Goal: Task Accomplishment & Management: Use online tool/utility

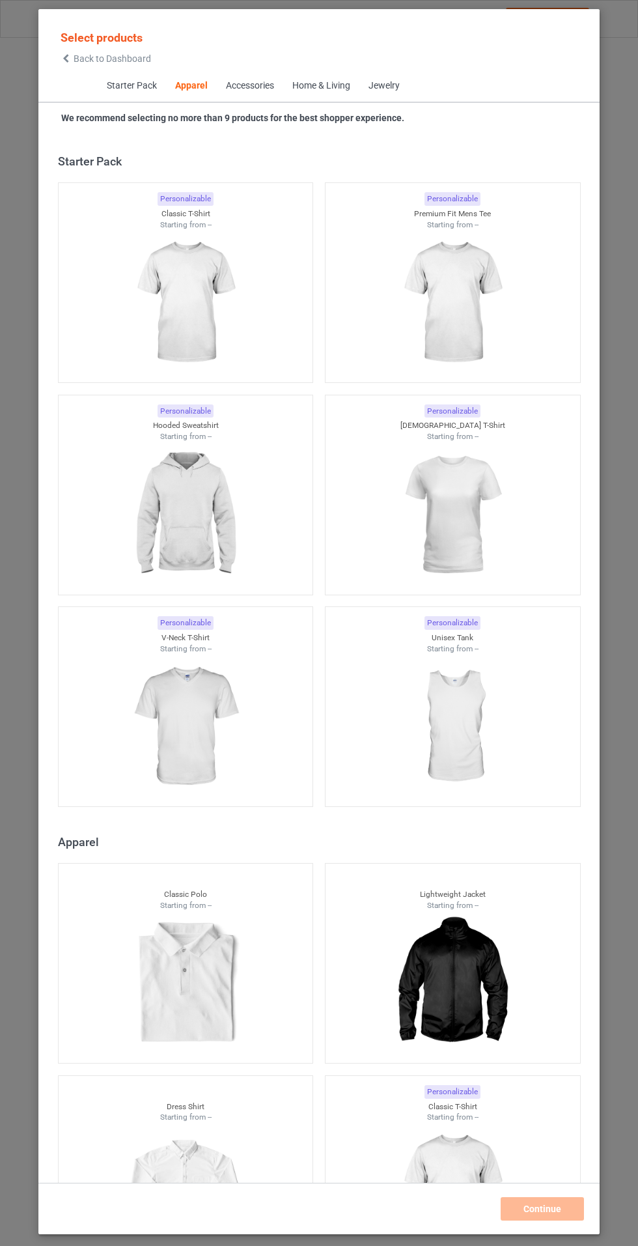
scroll to position [697, 0]
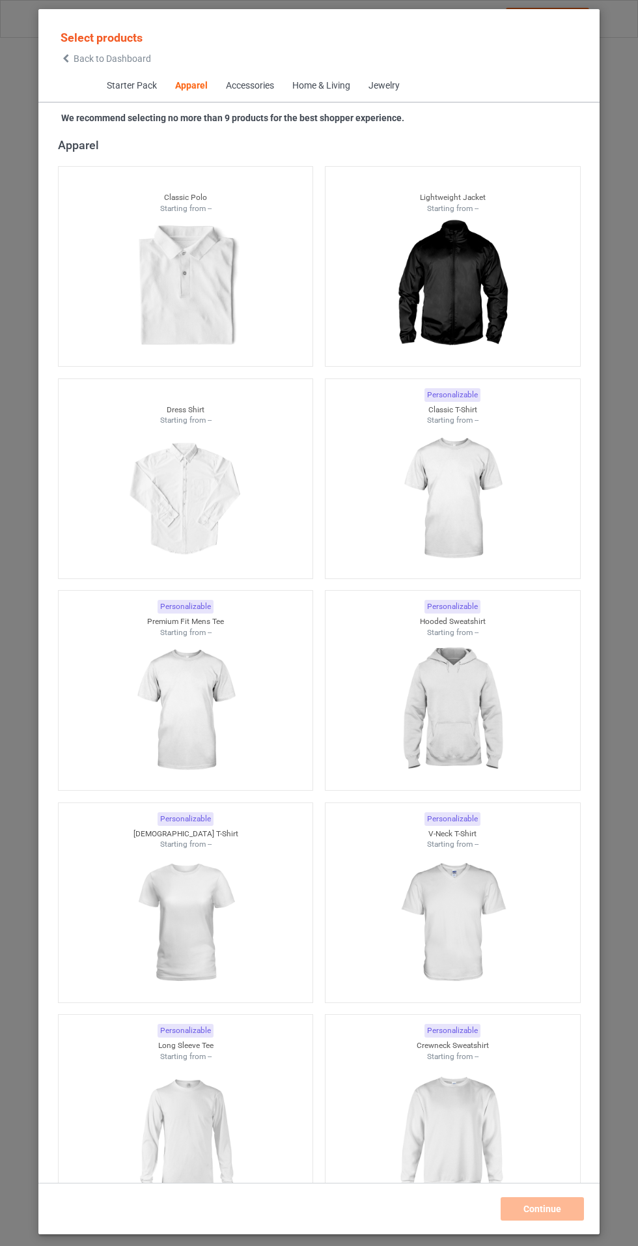
click at [441, 512] on img at bounding box center [452, 499] width 117 height 146
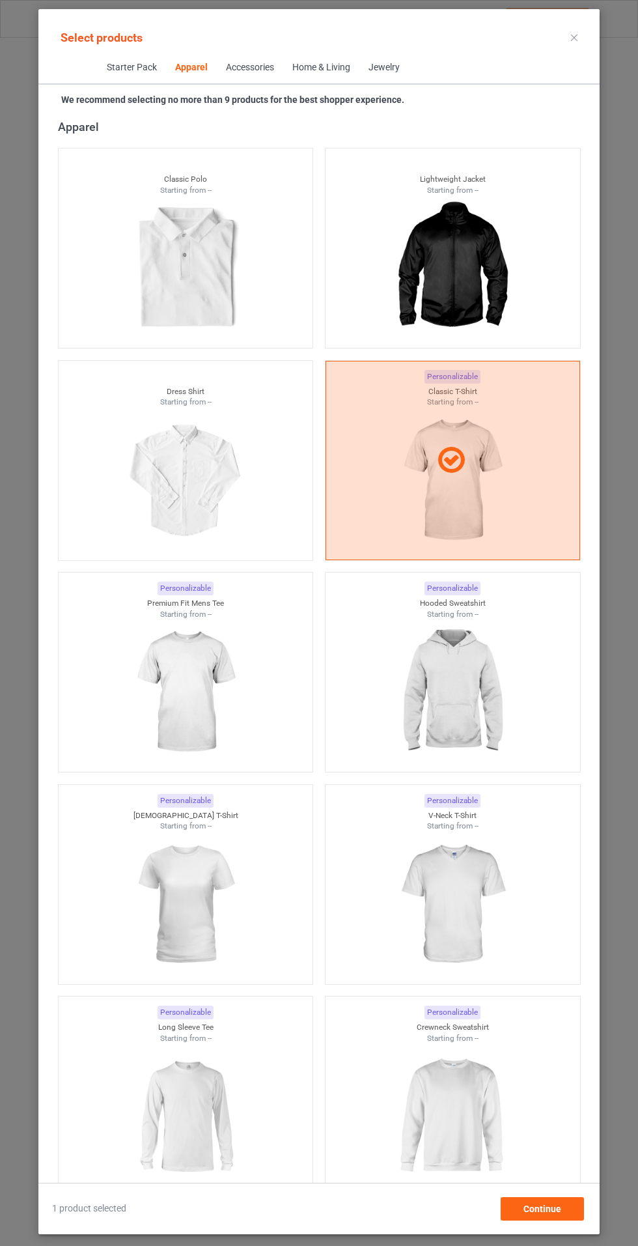
click at [152, 719] on img at bounding box center [185, 692] width 117 height 146
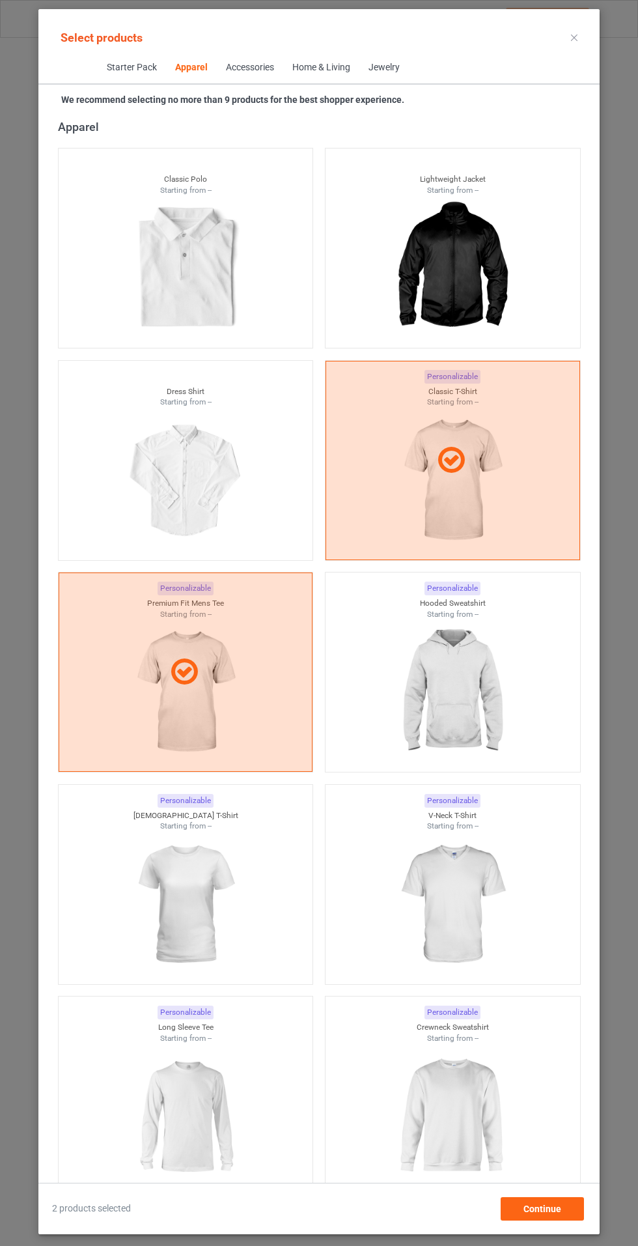
click at [479, 681] on img at bounding box center [452, 692] width 117 height 146
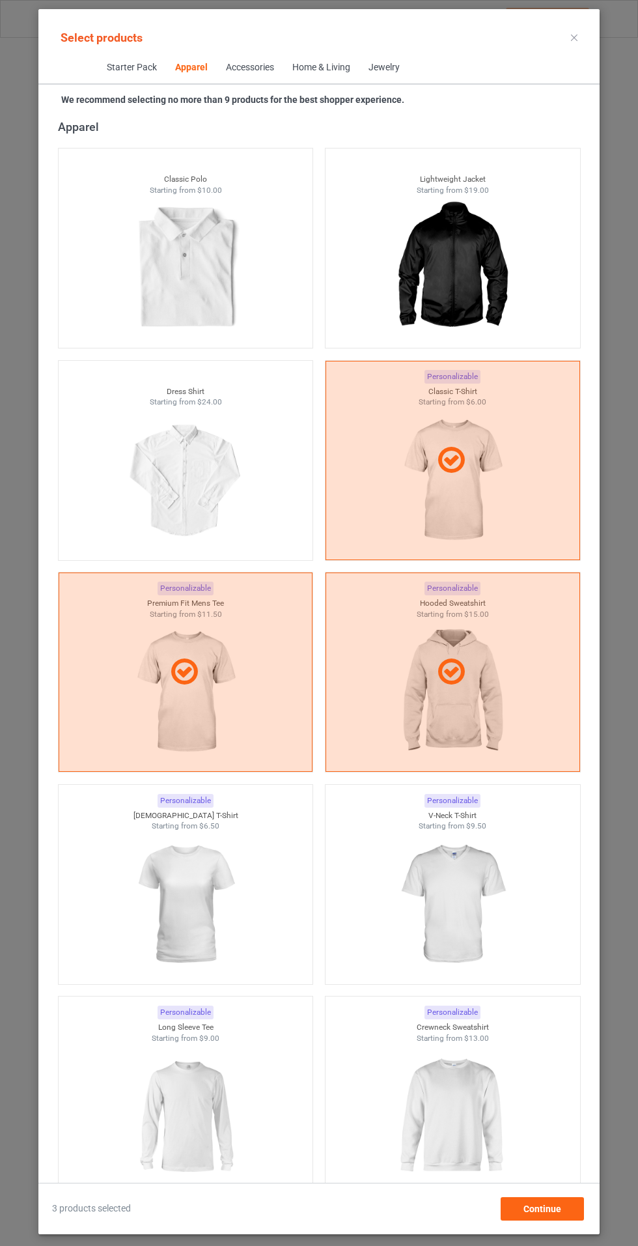
click at [174, 852] on img at bounding box center [185, 904] width 117 height 146
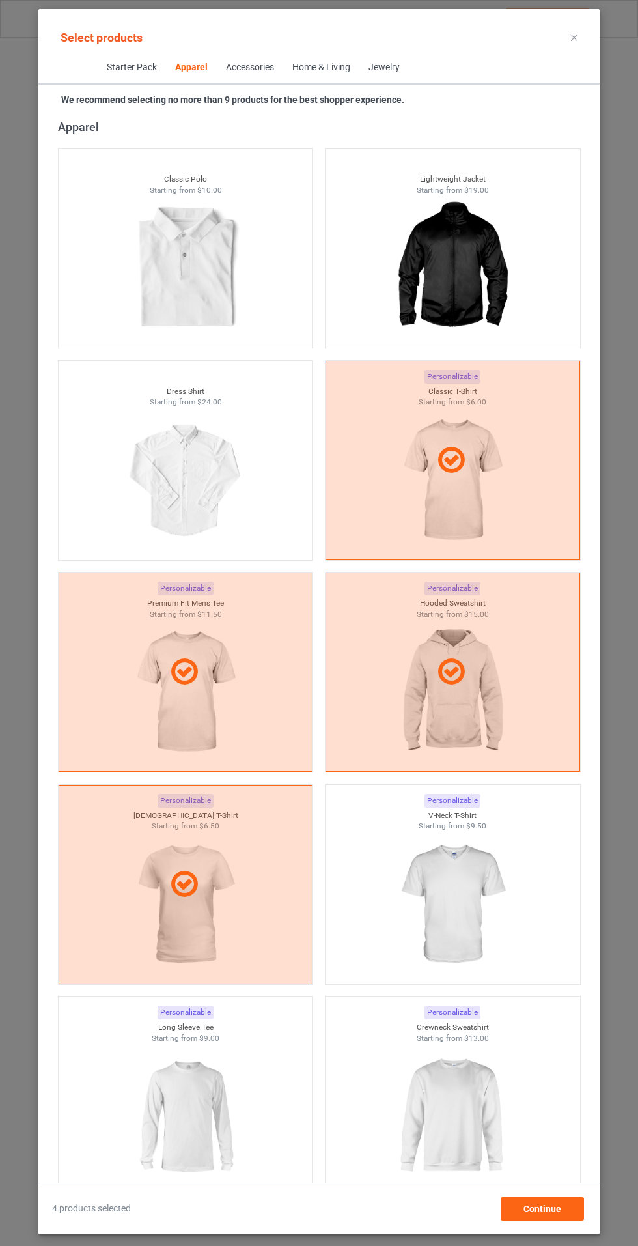
click at [467, 886] on img at bounding box center [452, 904] width 117 height 146
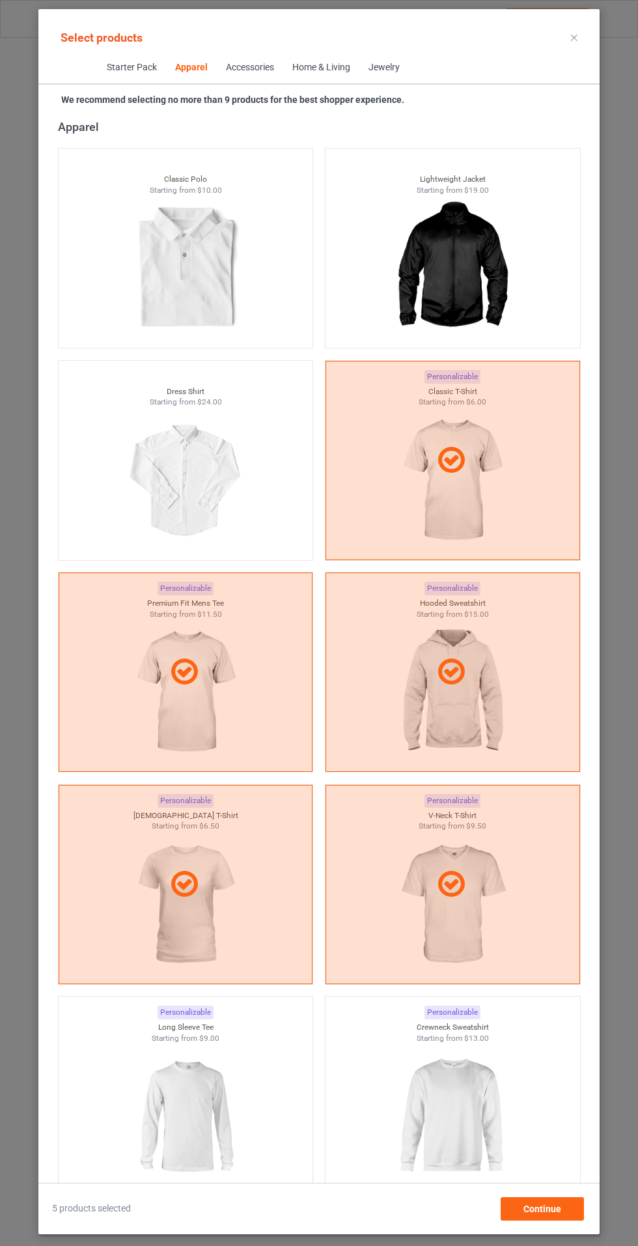
click at [140, 1071] on img at bounding box center [185, 1116] width 117 height 146
click at [468, 1113] on img at bounding box center [452, 1116] width 117 height 146
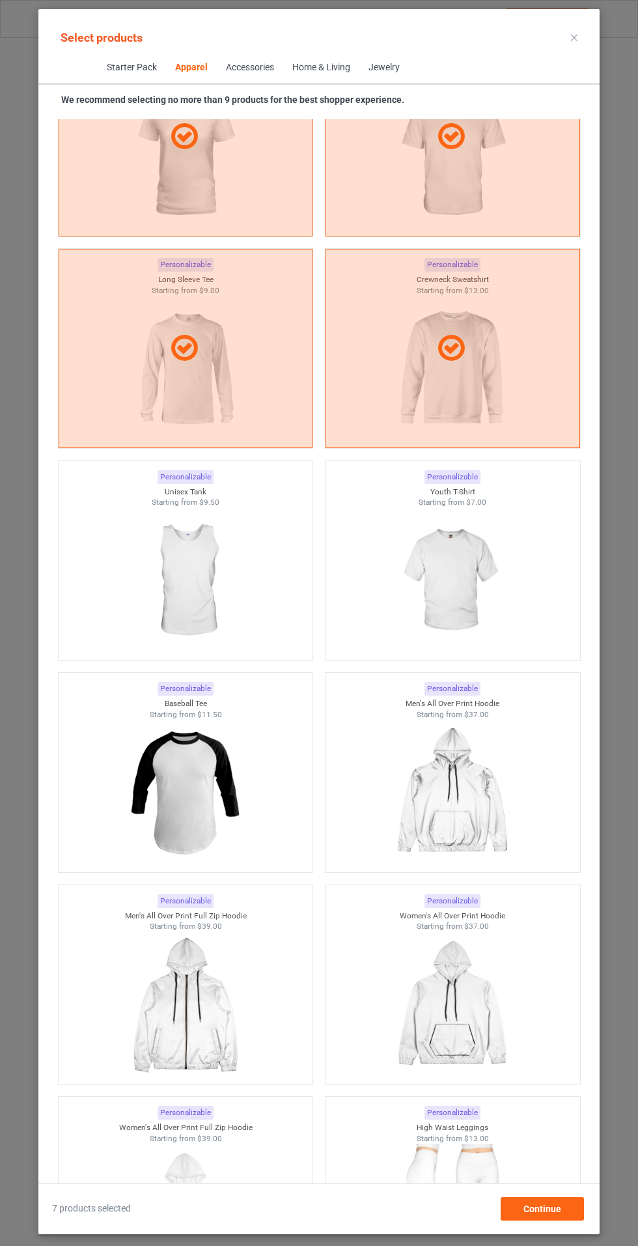
scroll to position [944, 0]
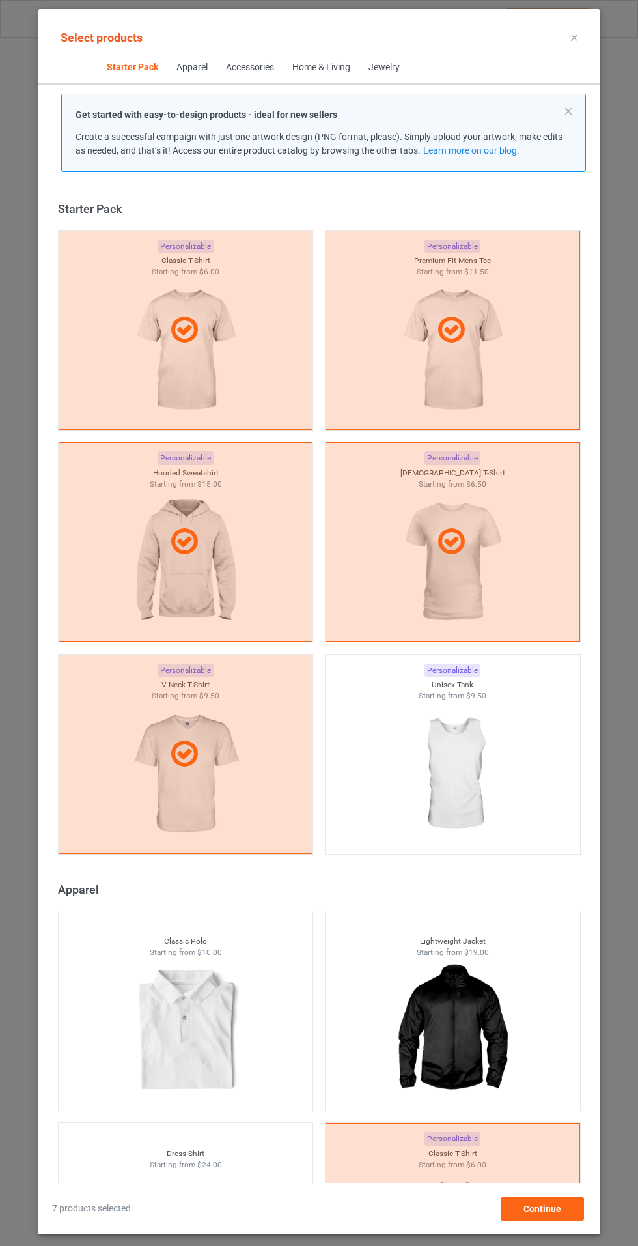
click at [216, 312] on div at bounding box center [186, 329] width 255 height 199
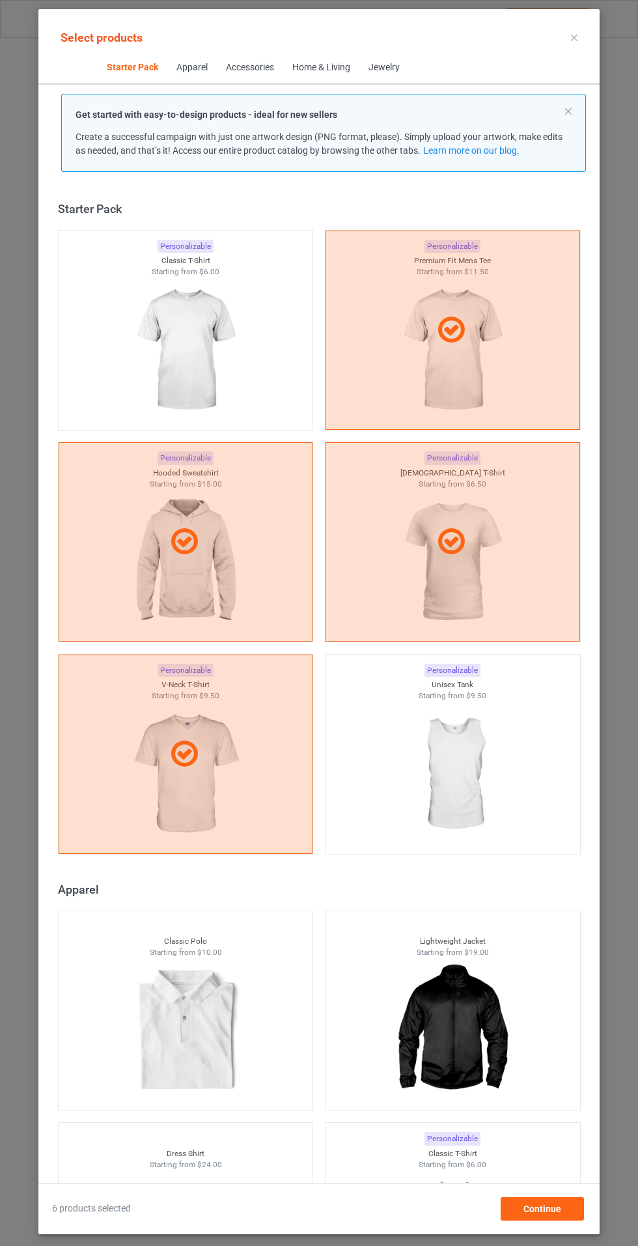
click at [457, 331] on icon at bounding box center [451, 329] width 36 height 31
click at [470, 550] on div at bounding box center [452, 541] width 253 height 31
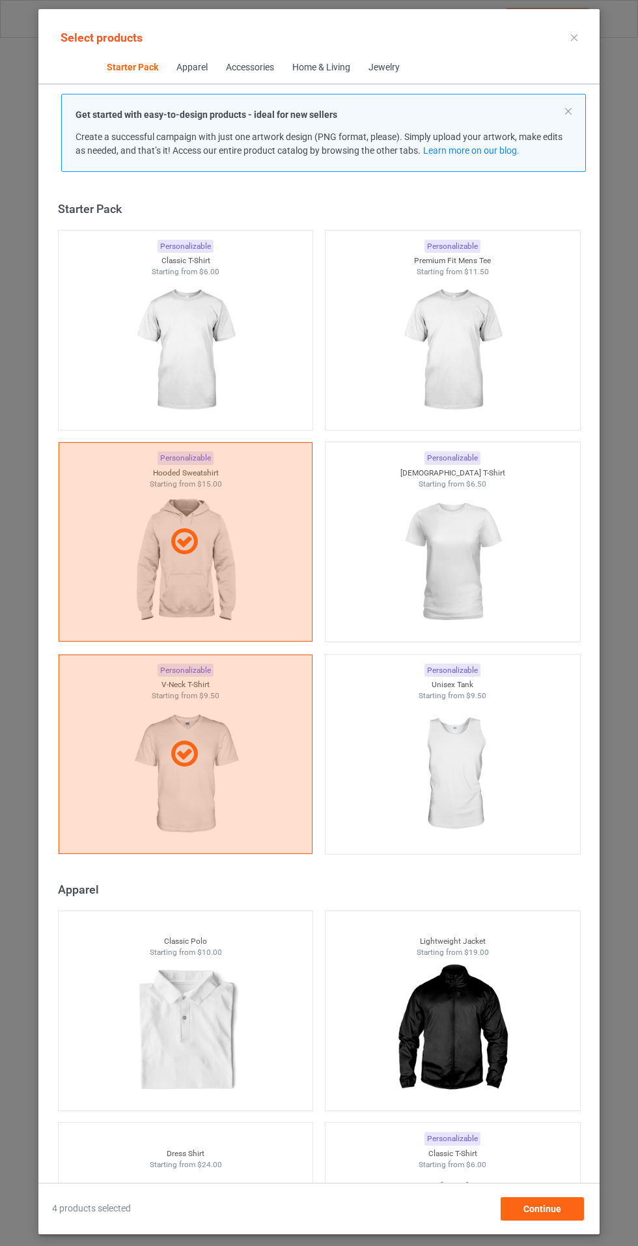
click at [169, 526] on icon at bounding box center [184, 541] width 36 height 31
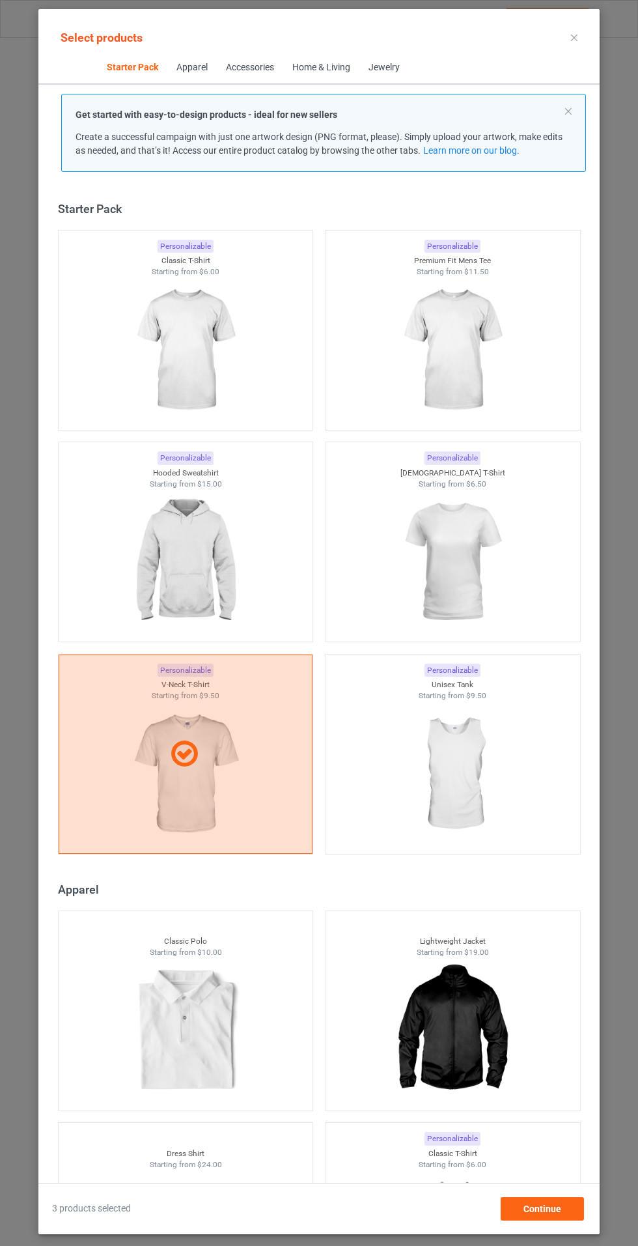
click at [159, 755] on div at bounding box center [185, 753] width 253 height 31
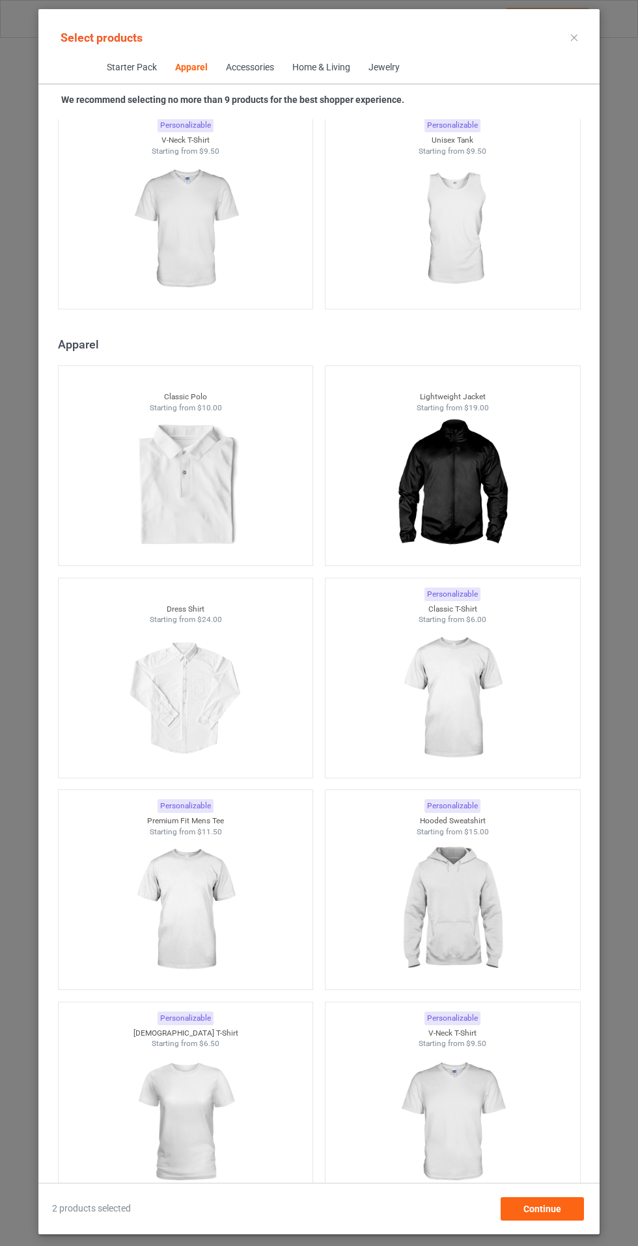
scroll to position [1018, 0]
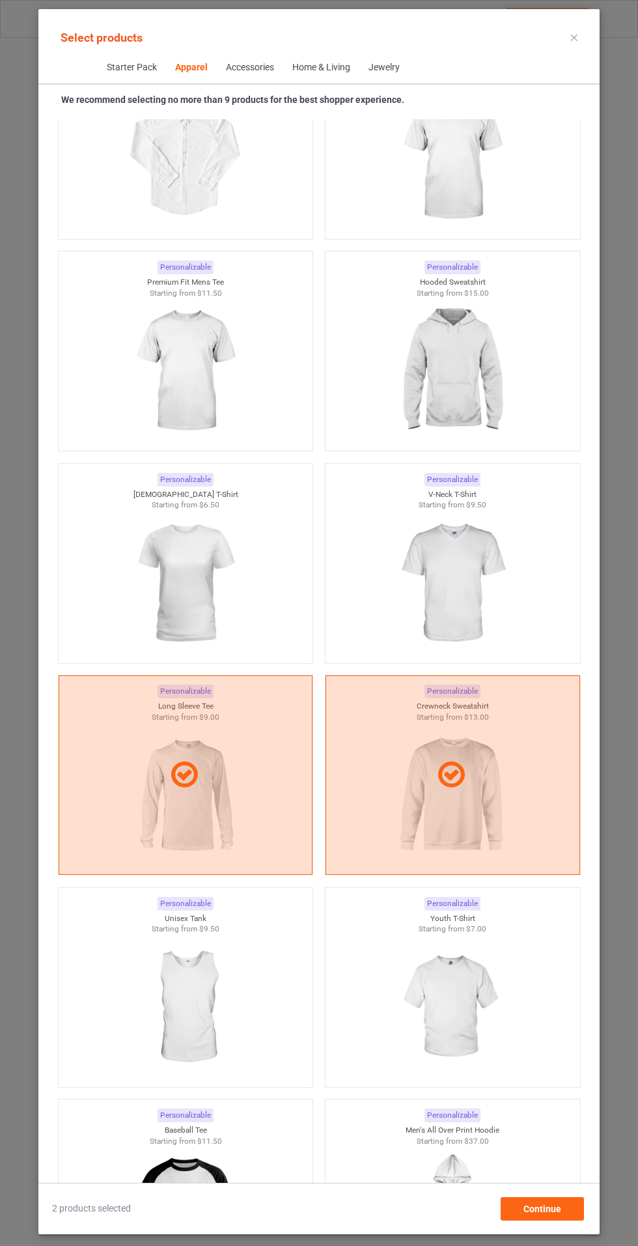
click at [171, 772] on icon at bounding box center [184, 775] width 36 height 31
click at [484, 767] on div at bounding box center [452, 775] width 253 height 31
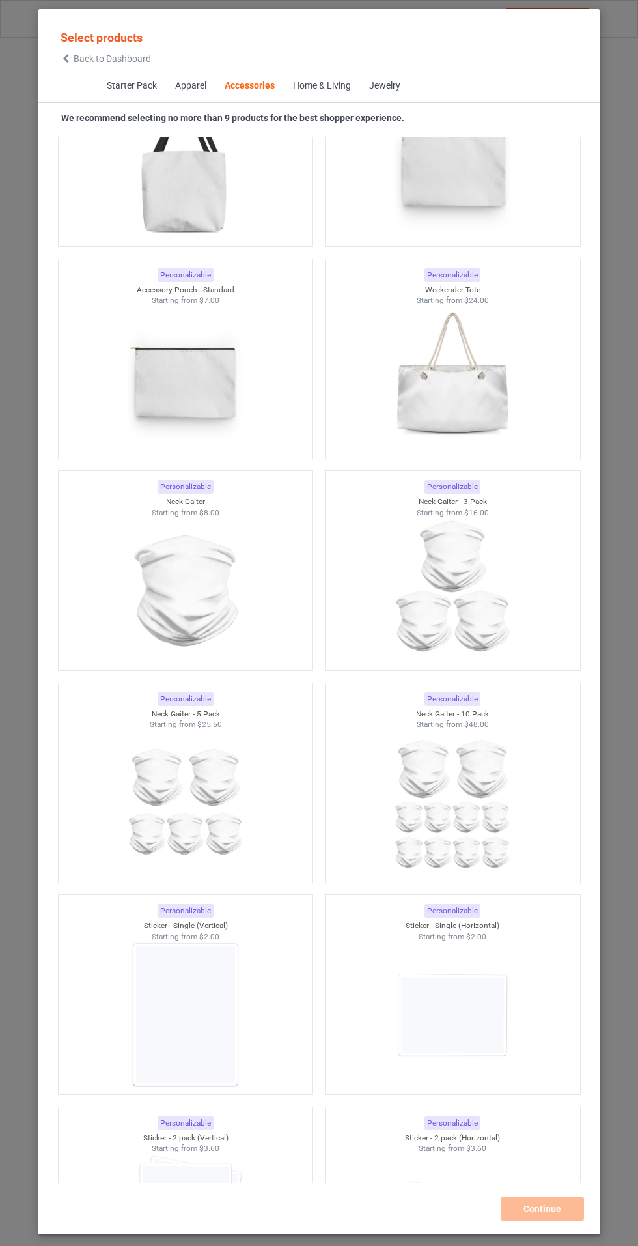
scroll to position [8076, 0]
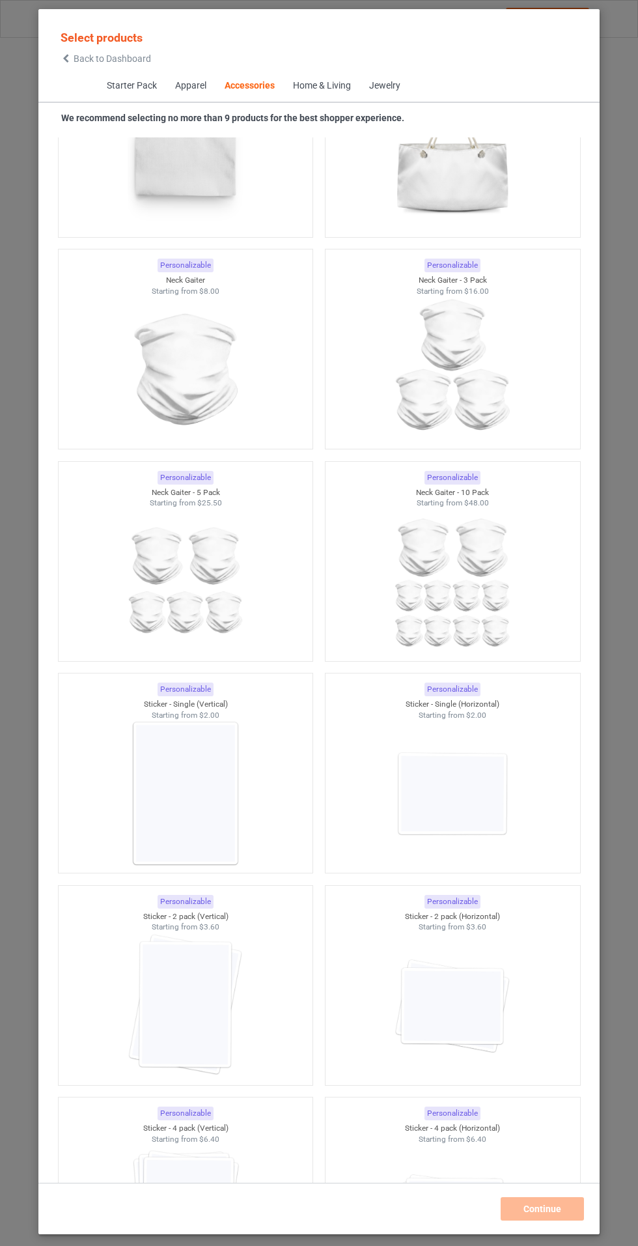
click at [165, 775] on img at bounding box center [185, 793] width 117 height 146
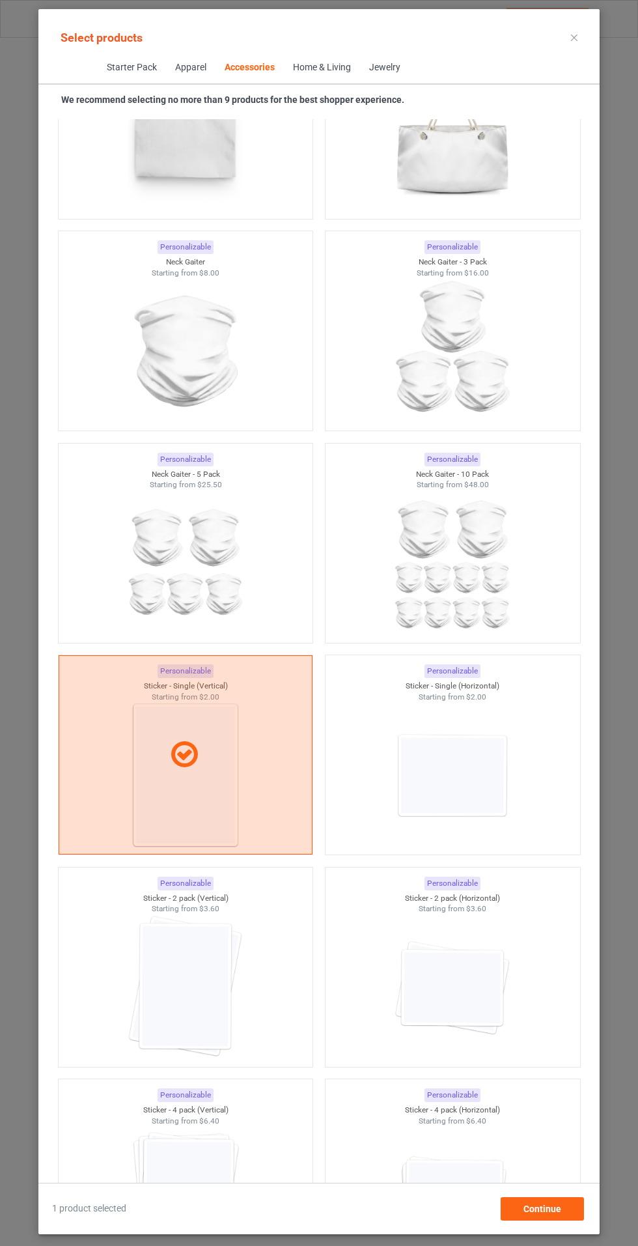
scroll to position [7278, 0]
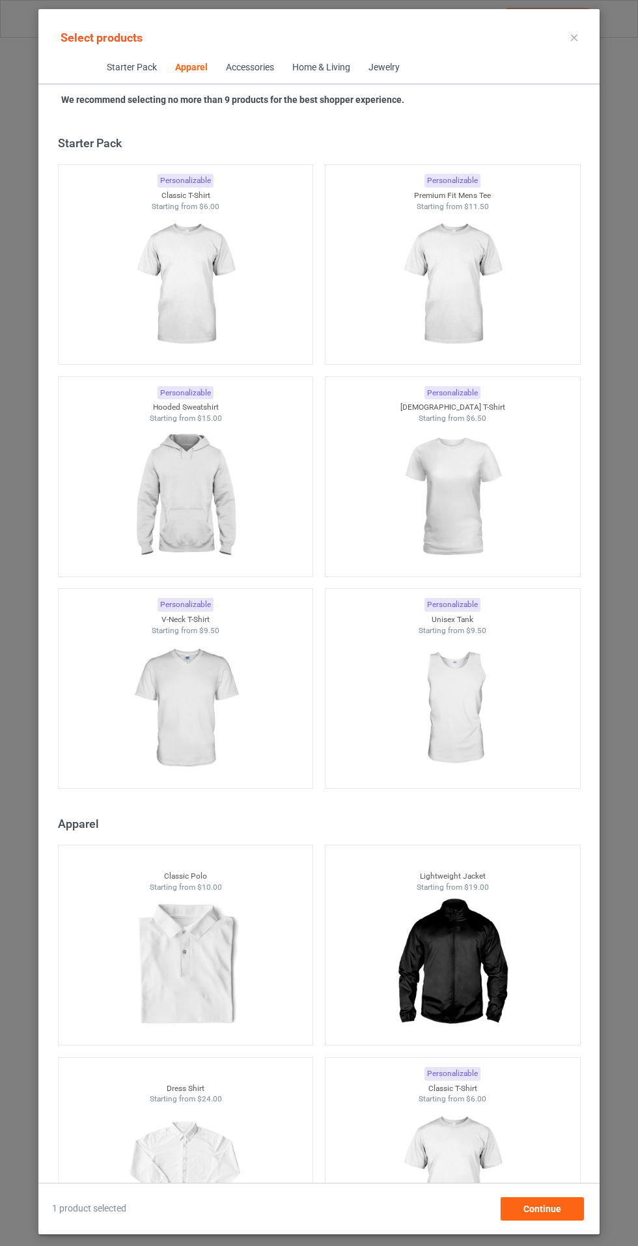
click at [210, 299] on img at bounding box center [185, 285] width 117 height 146
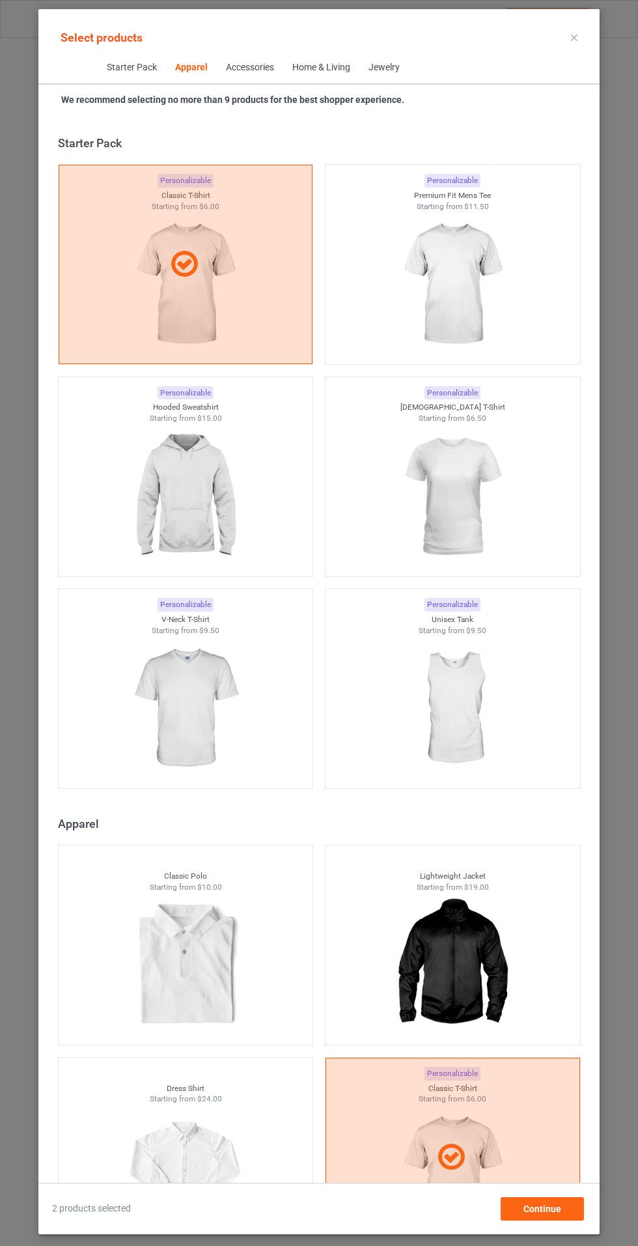
click at [464, 270] on img at bounding box center [452, 285] width 117 height 146
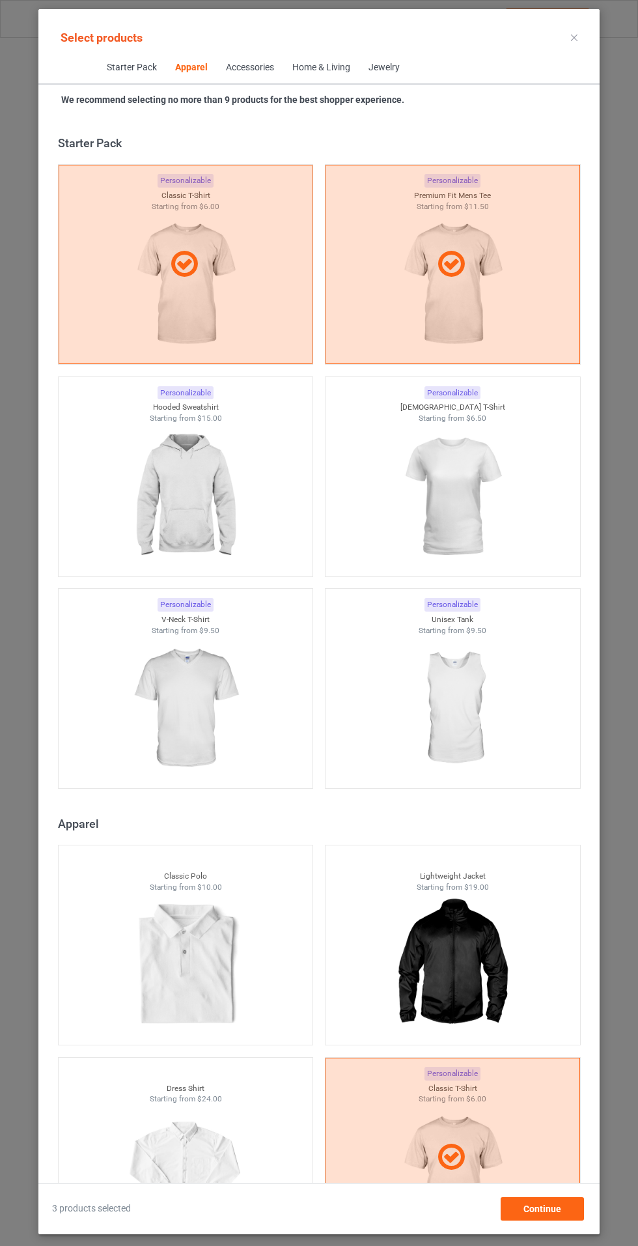
click at [177, 494] on img at bounding box center [185, 497] width 117 height 146
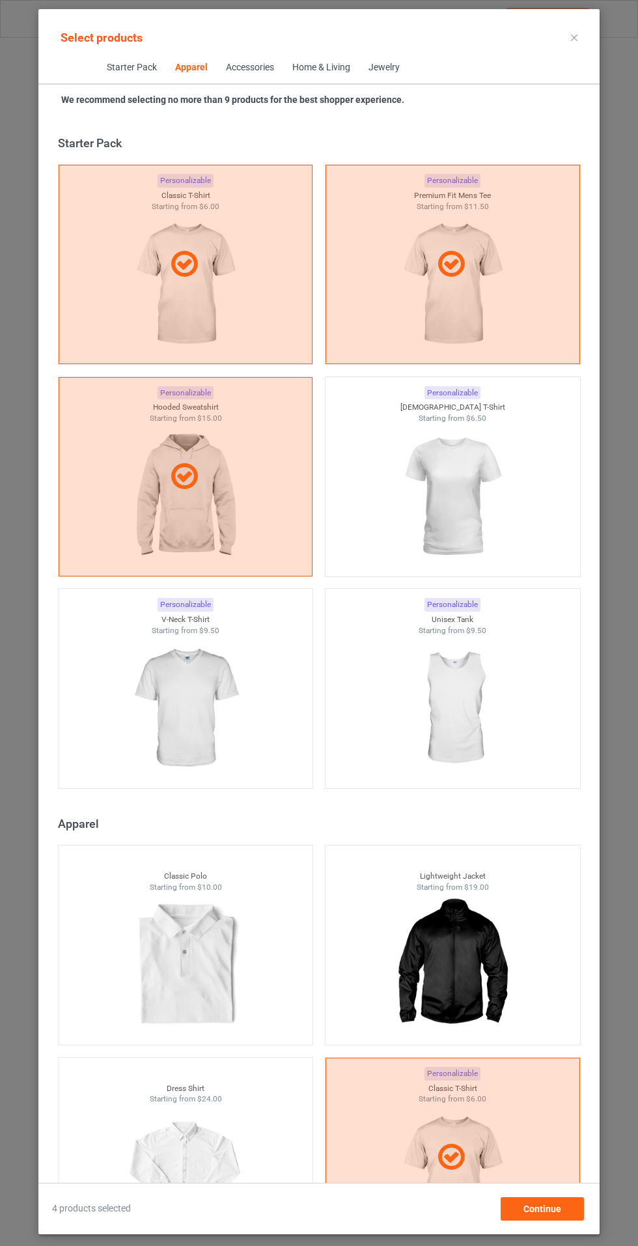
click at [171, 673] on img at bounding box center [185, 708] width 117 height 146
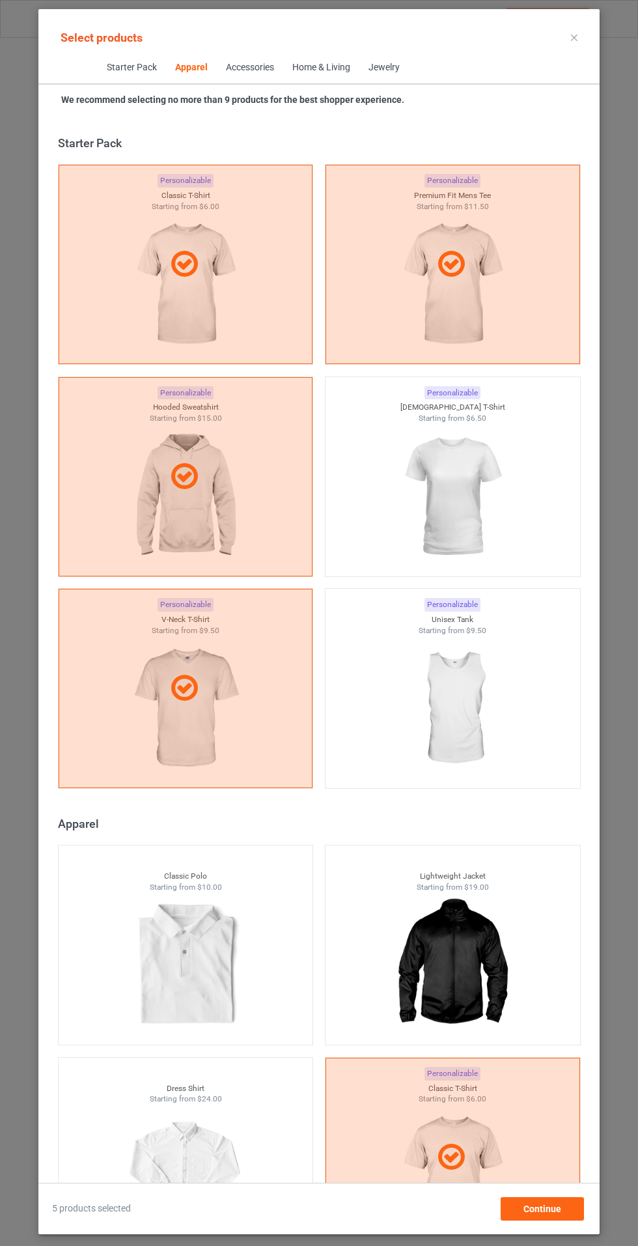
click at [462, 482] on img at bounding box center [452, 497] width 117 height 146
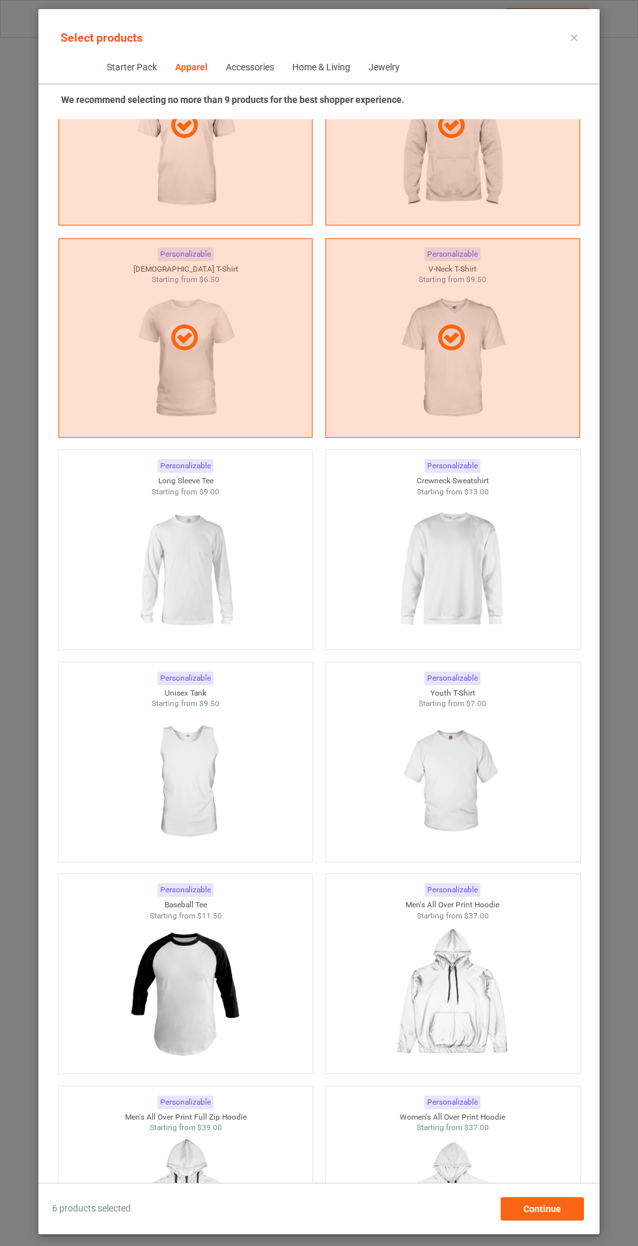
scroll to position [1132, 0]
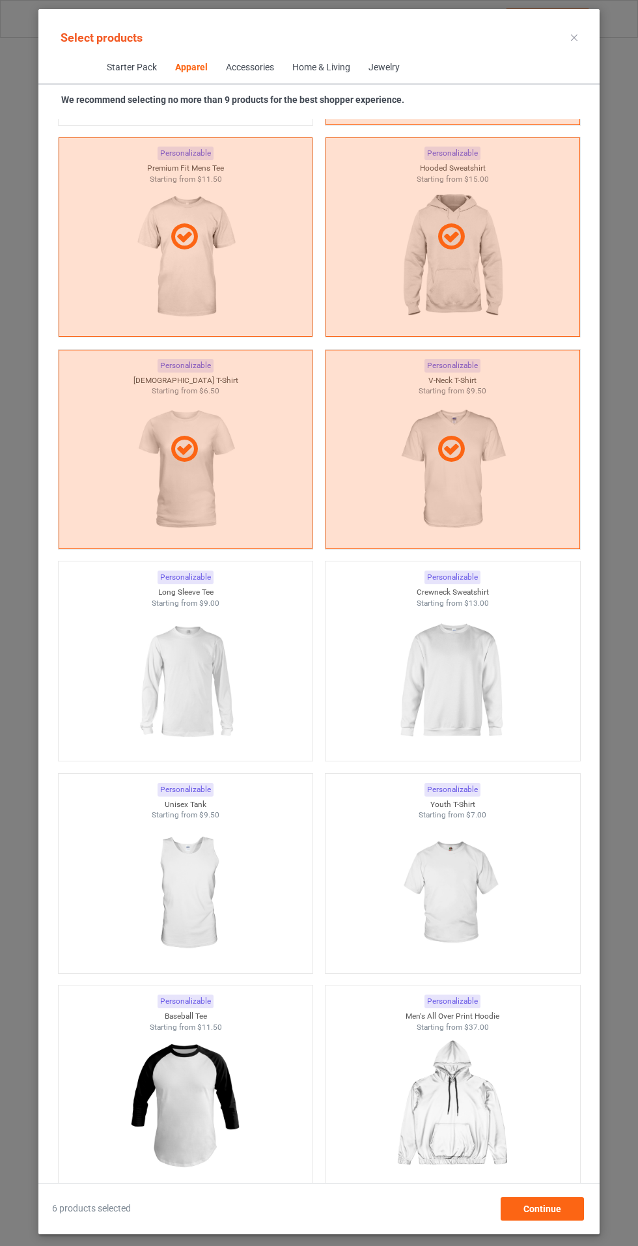
click at [156, 680] on img at bounding box center [185, 681] width 117 height 146
click at [490, 669] on img at bounding box center [452, 681] width 117 height 146
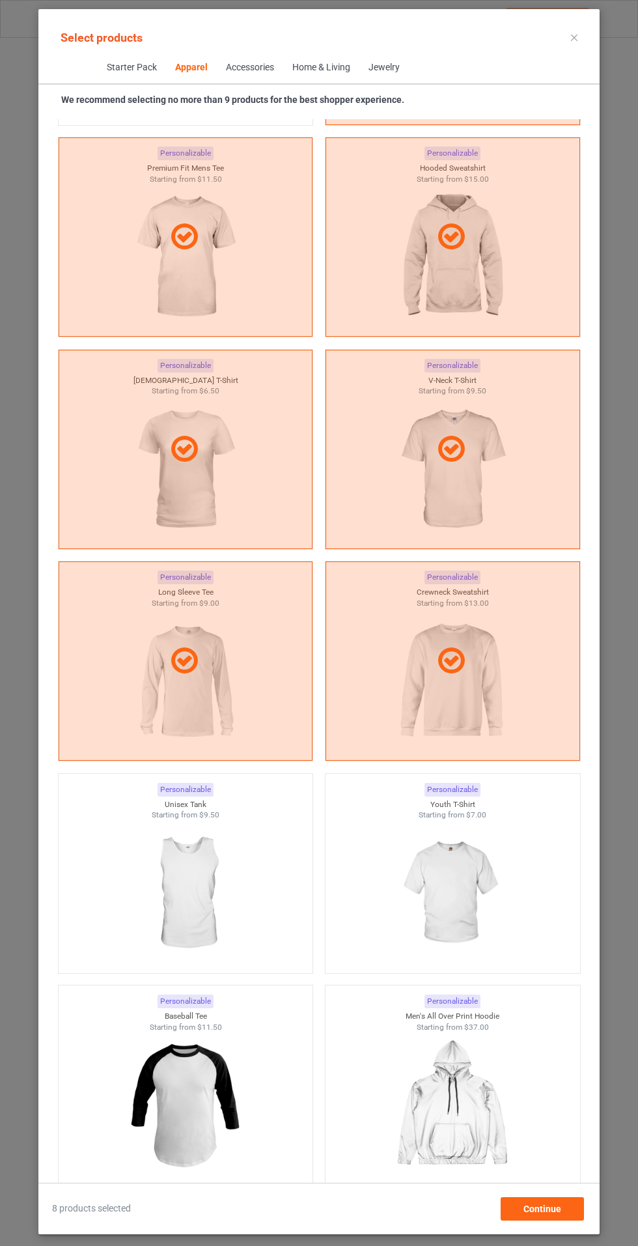
click at [460, 893] on img at bounding box center [452, 893] width 117 height 146
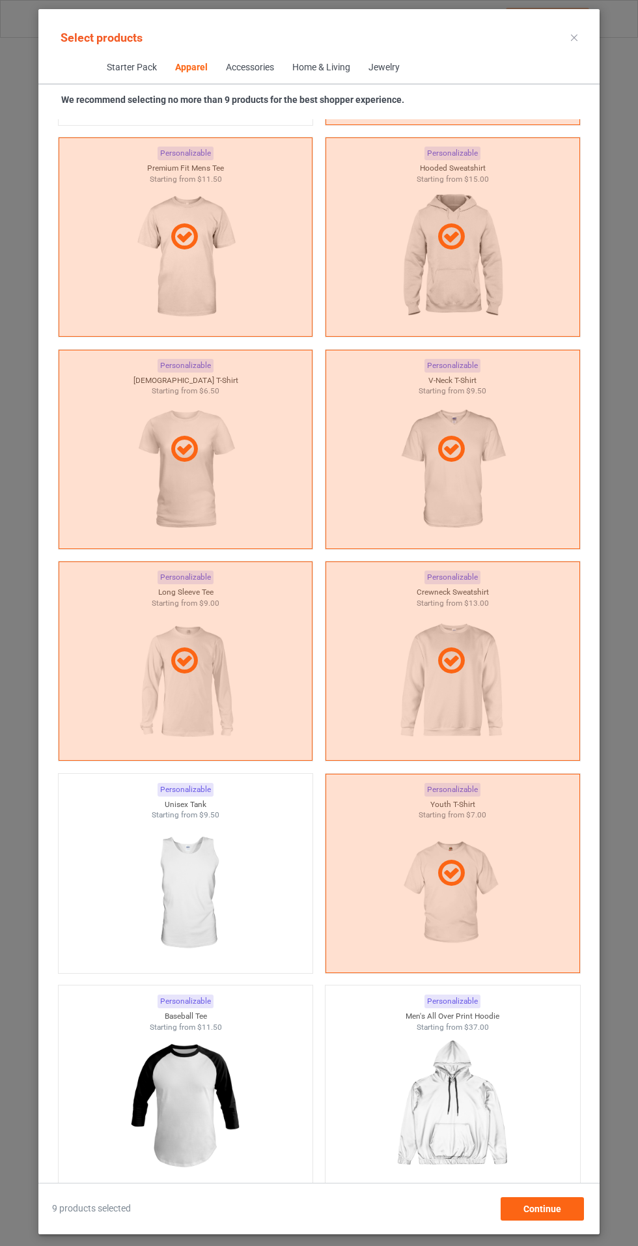
click at [215, 1121] on img at bounding box center [185, 1105] width 117 height 146
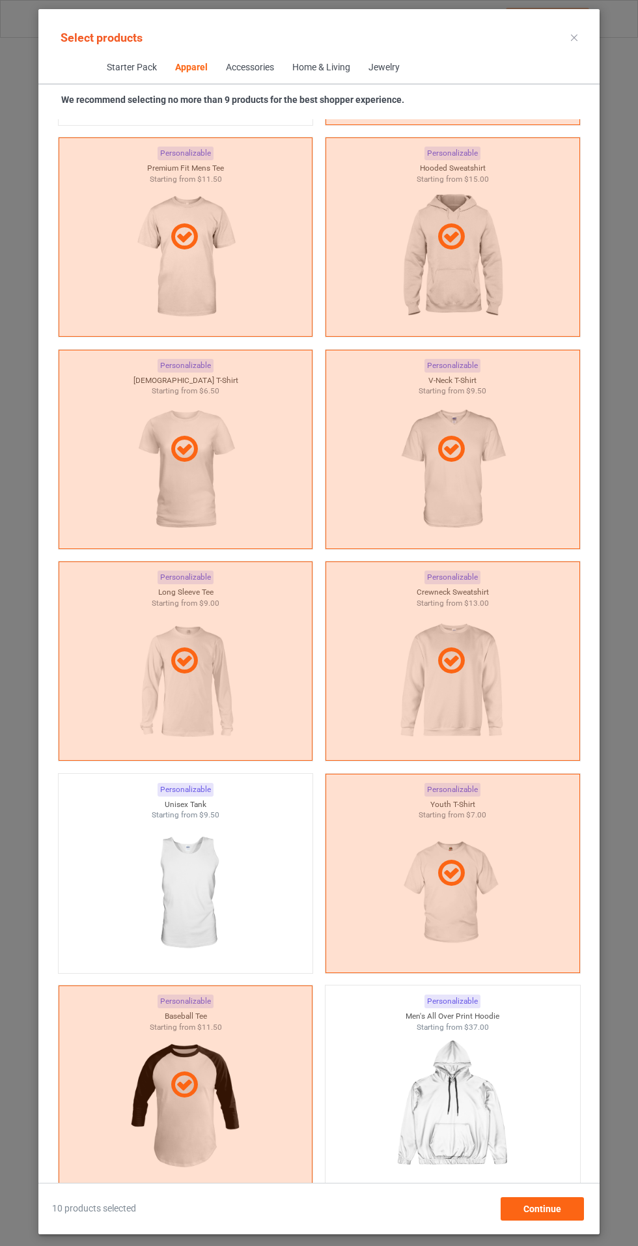
click at [576, 35] on icon at bounding box center [574, 38] width 7 height 7
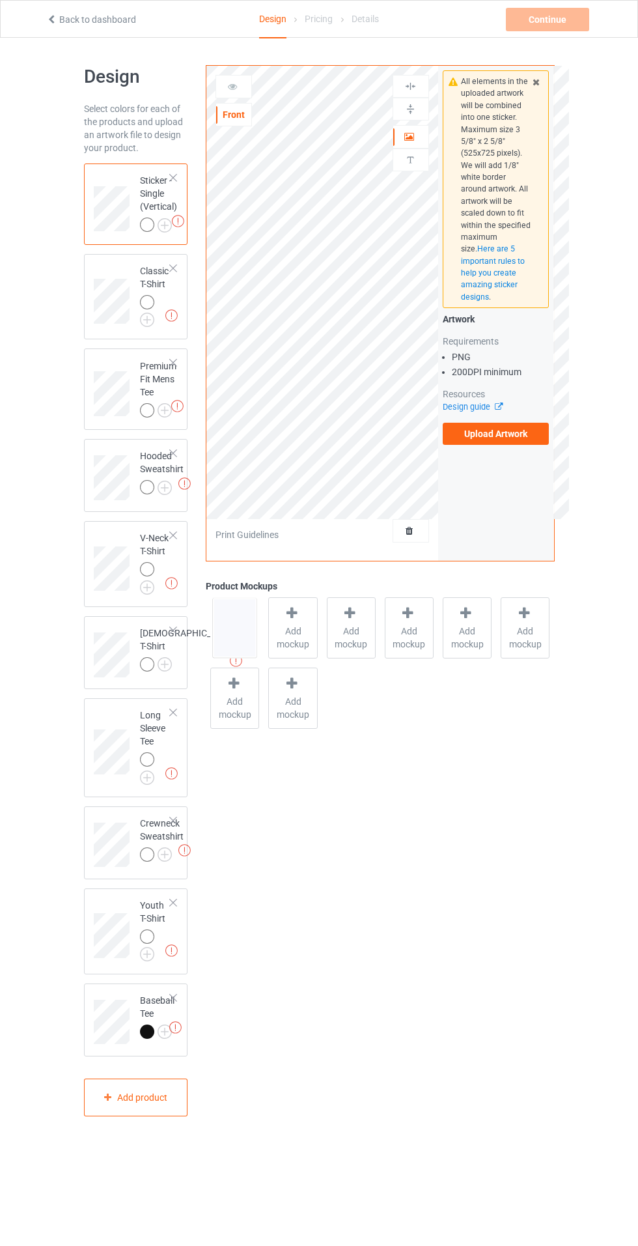
click at [0, 0] on img at bounding box center [0, 0] width 0 height 0
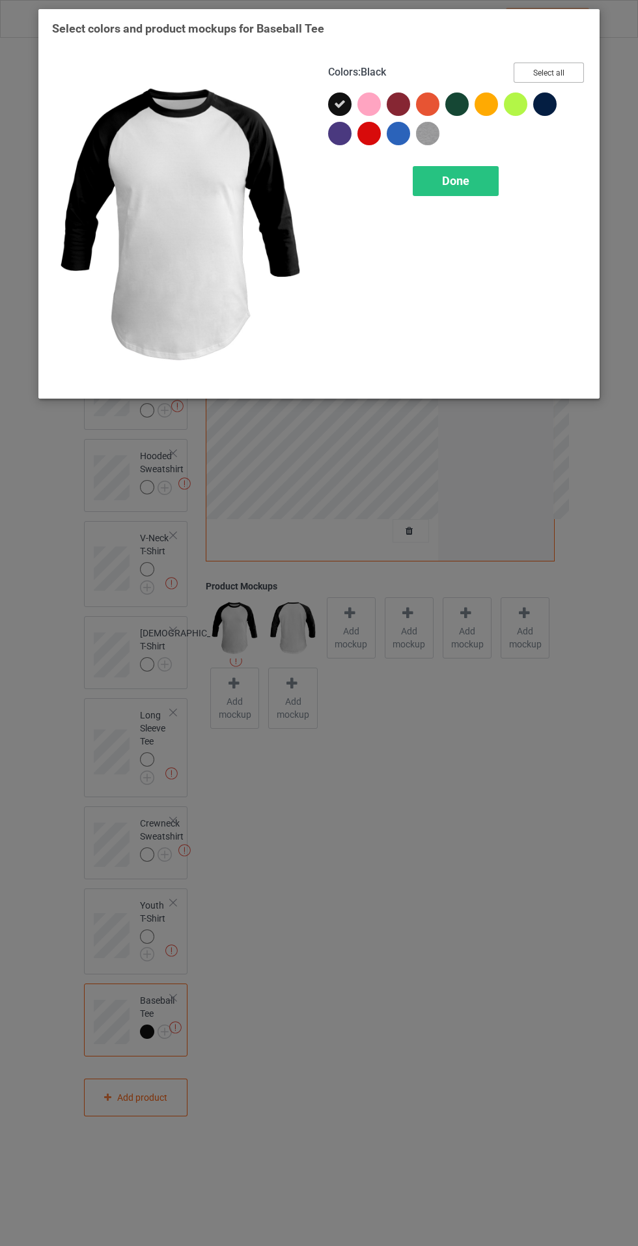
click at [559, 66] on button "Select all" at bounding box center [549, 73] width 70 height 20
click at [488, 180] on div "Done" at bounding box center [456, 181] width 86 height 30
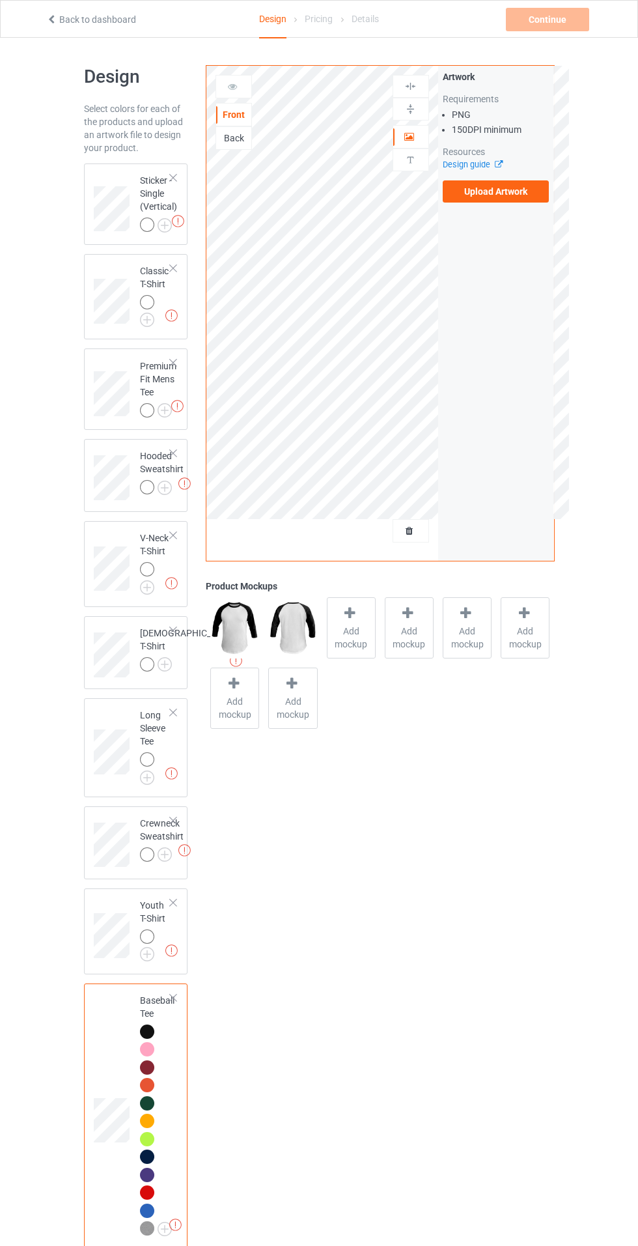
click at [0, 0] on img at bounding box center [0, 0] width 0 height 0
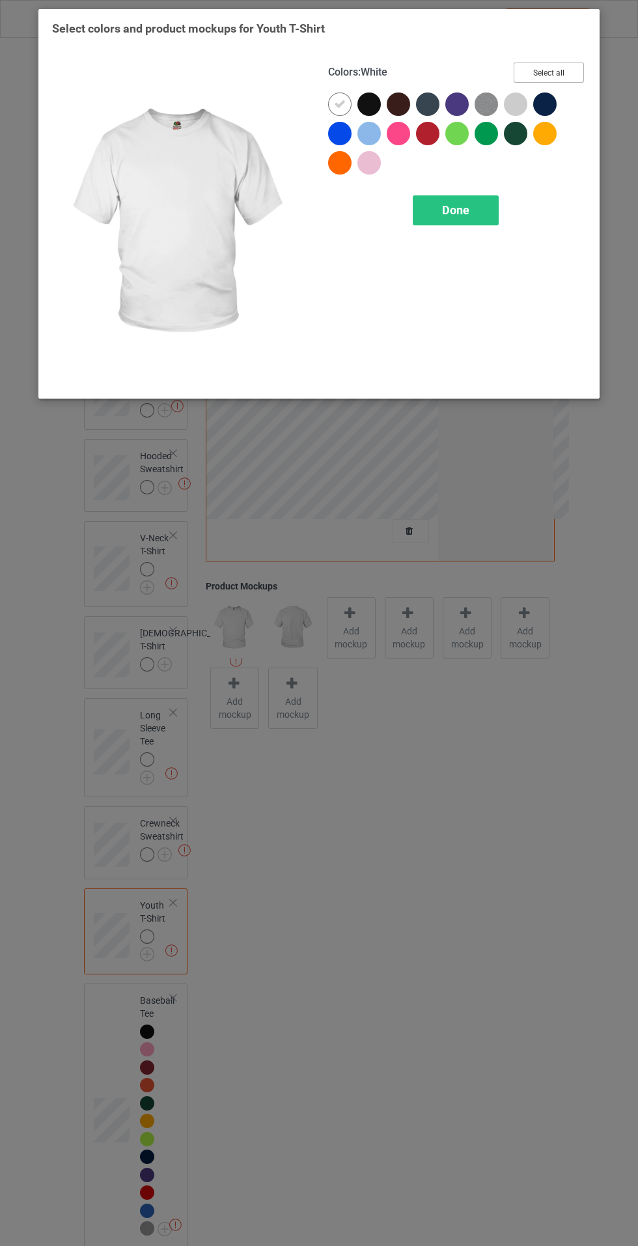
click at [566, 70] on button "Select all" at bounding box center [549, 73] width 70 height 20
click at [464, 210] on span "Done" at bounding box center [455, 210] width 27 height 14
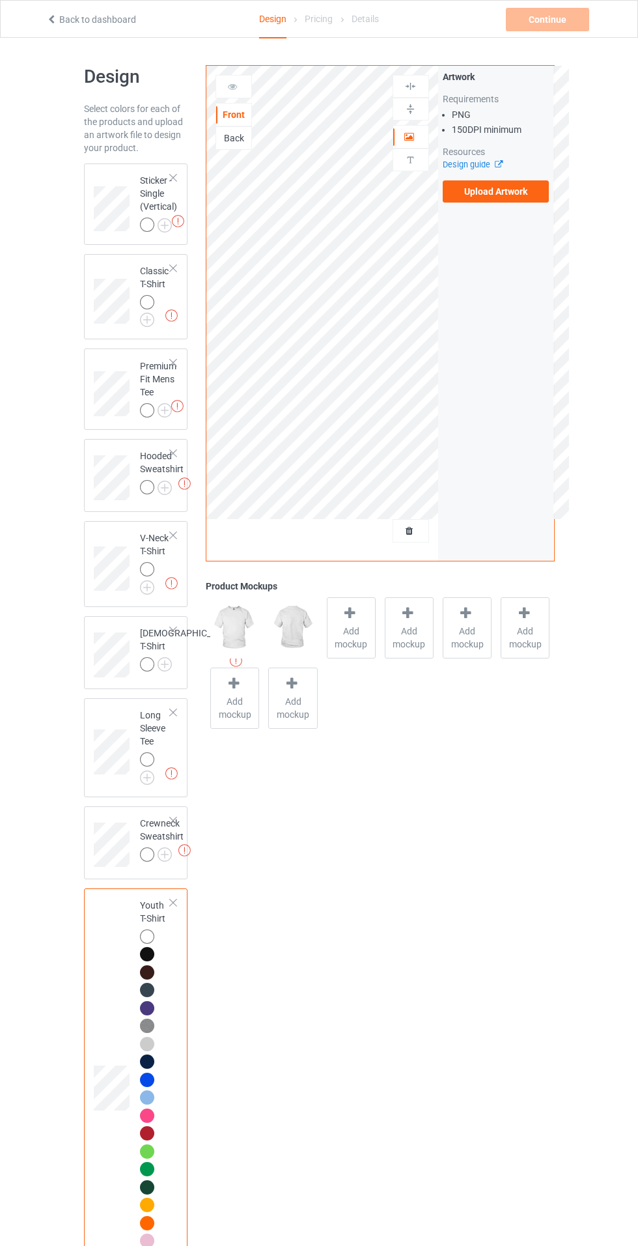
click at [0, 0] on img at bounding box center [0, 0] width 0 height 0
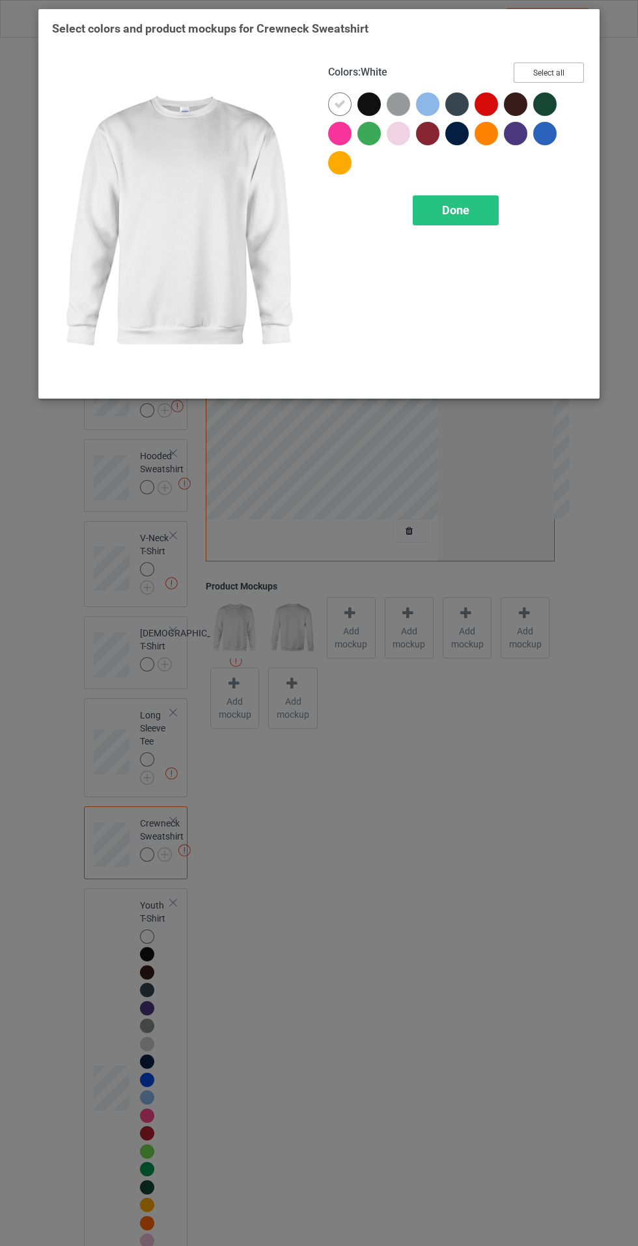
click at [566, 72] on button "Select all" at bounding box center [549, 73] width 70 height 20
click at [476, 215] on div "Done" at bounding box center [456, 210] width 86 height 30
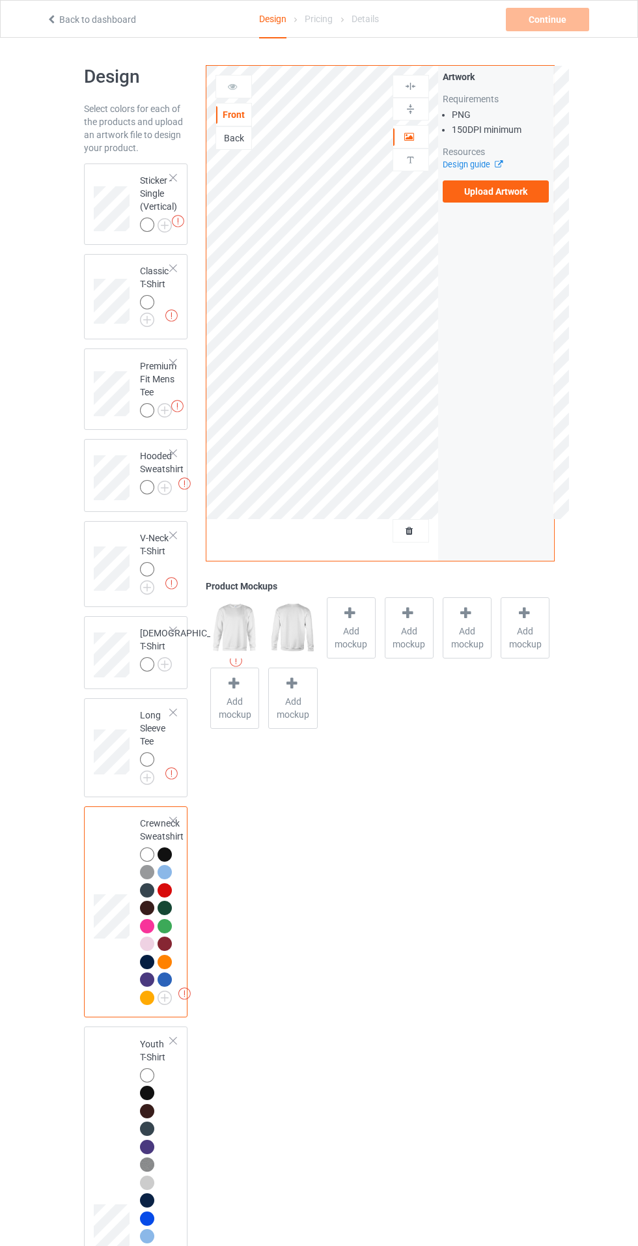
click at [0, 0] on img at bounding box center [0, 0] width 0 height 0
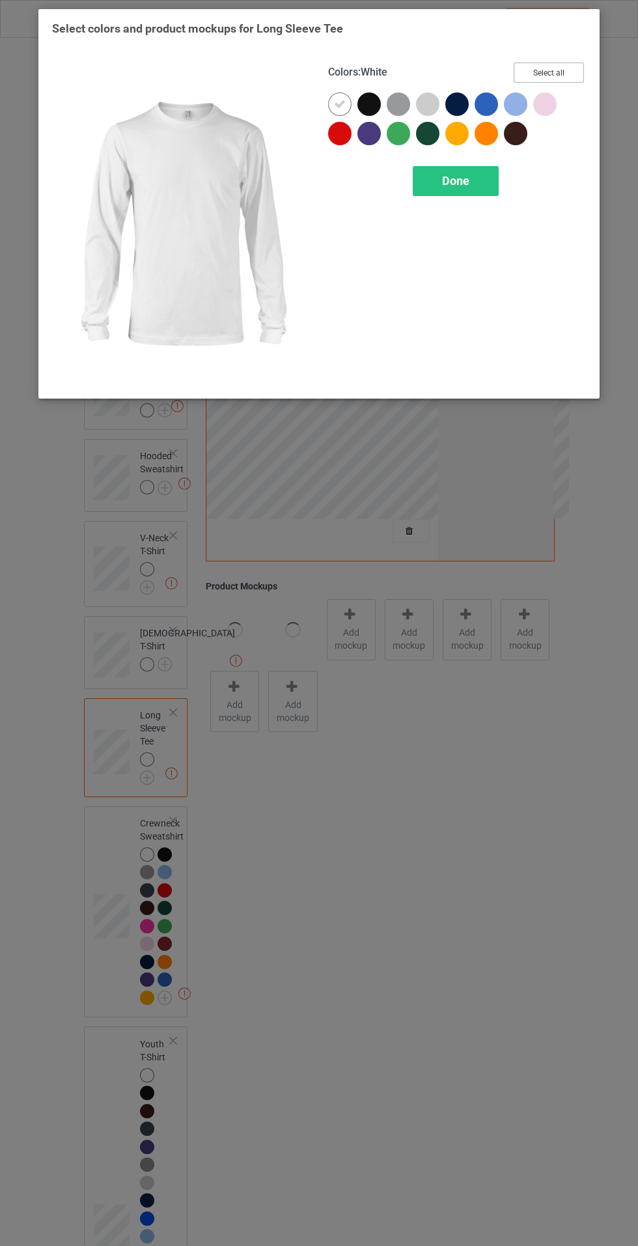
click at [555, 65] on button "Select all" at bounding box center [549, 73] width 70 height 20
click at [480, 174] on div "Done" at bounding box center [456, 181] width 86 height 30
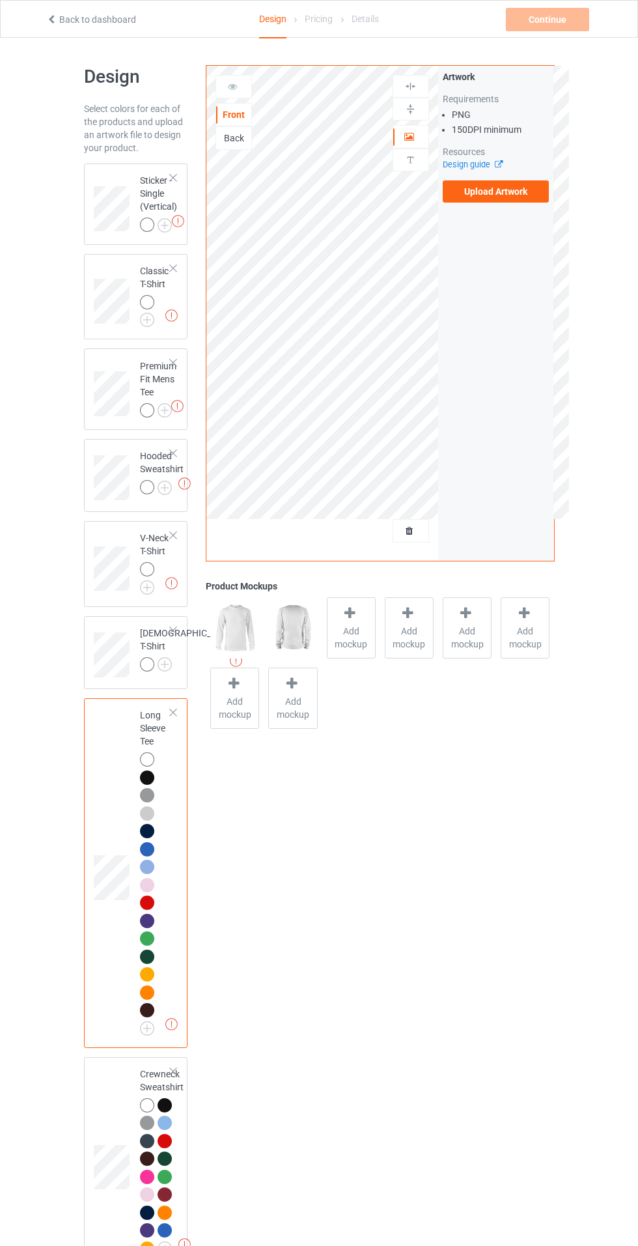
click at [0, 0] on img at bounding box center [0, 0] width 0 height 0
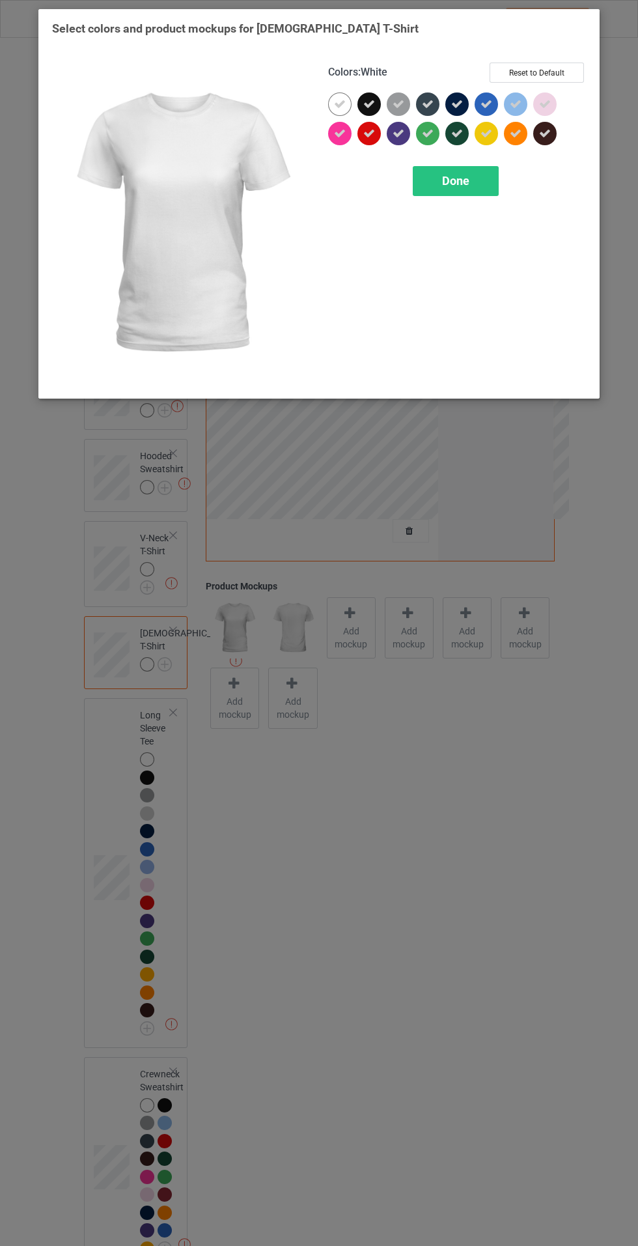
click at [479, 178] on div "Done" at bounding box center [456, 181] width 86 height 30
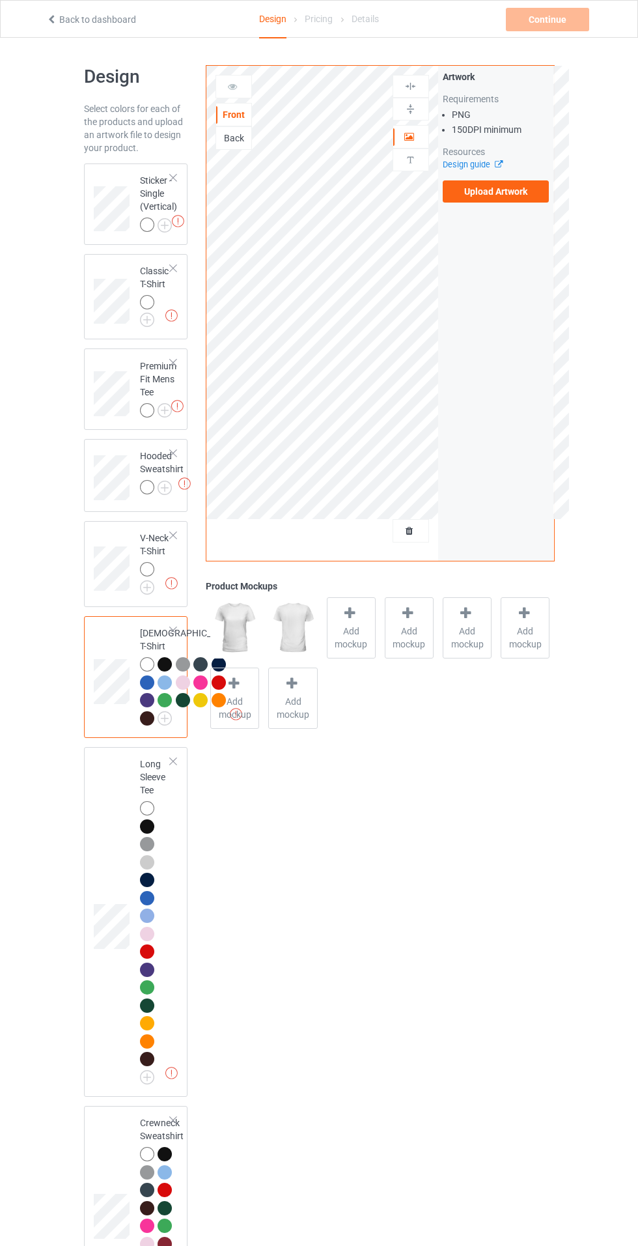
click at [0, 0] on img at bounding box center [0, 0] width 0 height 0
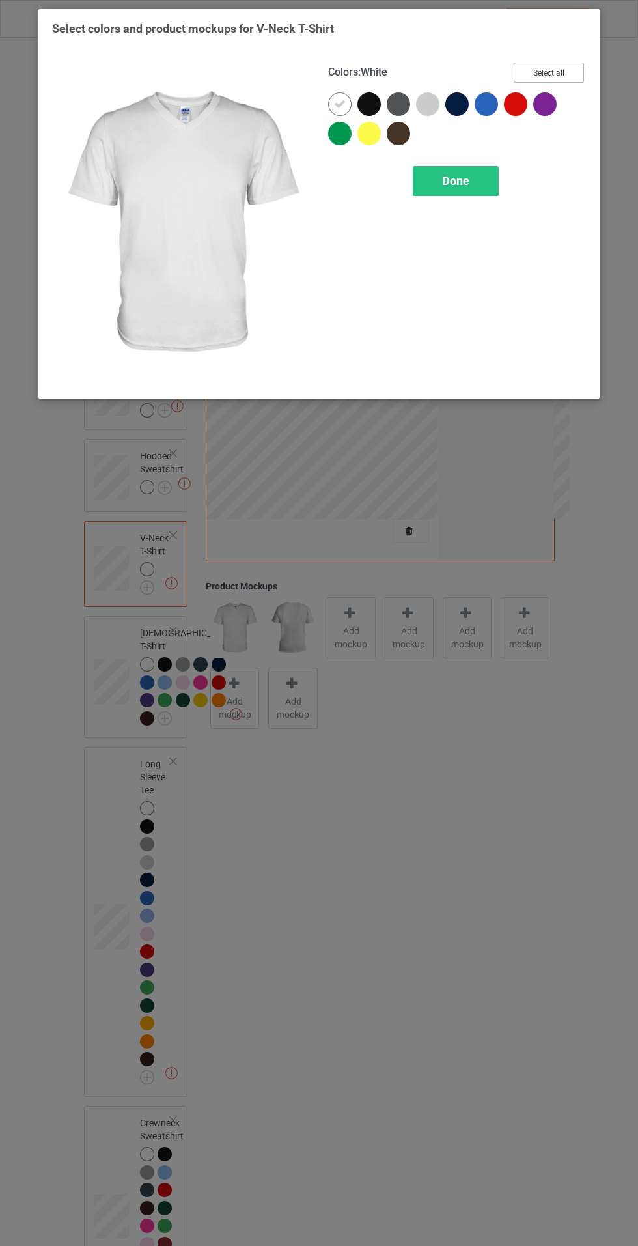
click at [566, 66] on button "Select all" at bounding box center [549, 73] width 70 height 20
click at [477, 183] on div "Done" at bounding box center [456, 181] width 86 height 30
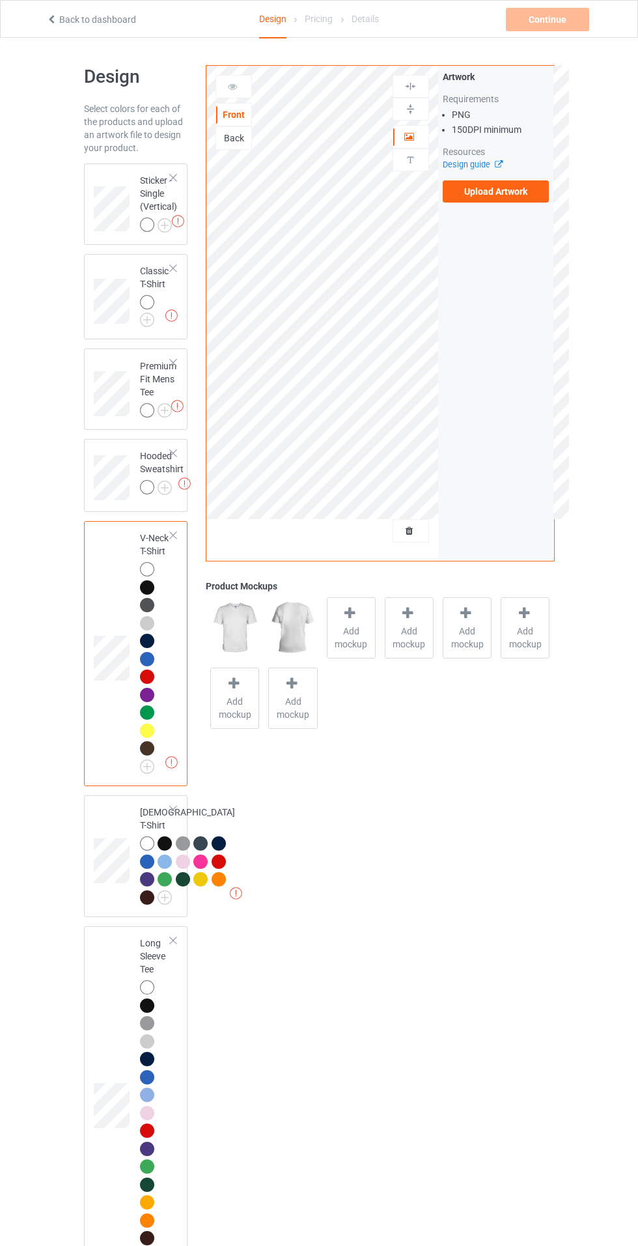
click at [0, 0] on img at bounding box center [0, 0] width 0 height 0
